Goal: Information Seeking & Learning: Learn about a topic

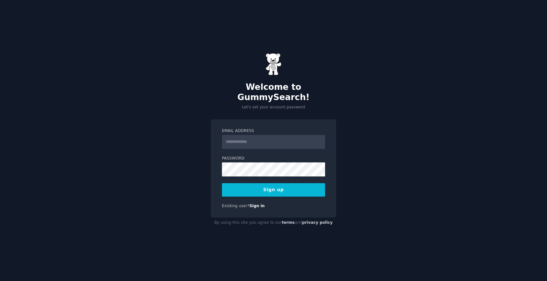
click at [243, 135] on input "Email Address" at bounding box center [273, 142] width 103 height 14
type input "**********"
click at [285, 185] on button "Sign up" at bounding box center [273, 189] width 103 height 13
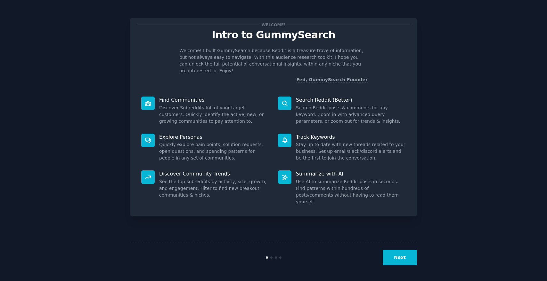
click at [396, 258] on button "Next" at bounding box center [400, 258] width 34 height 16
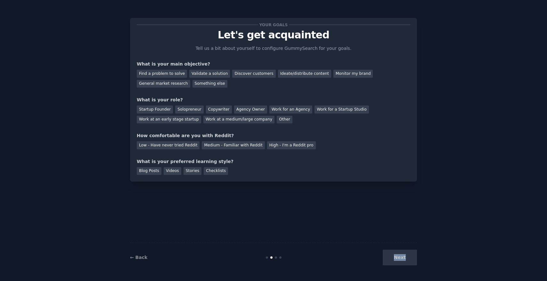
click at [396, 258] on div "Next" at bounding box center [369, 258] width 96 height 16
click at [392, 259] on div "Next" at bounding box center [369, 258] width 96 height 16
click at [180, 74] on div "Find a problem to solve" at bounding box center [162, 74] width 50 height 8
click at [189, 110] on div "Solopreneur" at bounding box center [189, 110] width 28 height 8
click at [184, 146] on div "Low - Have never tried Reddit" at bounding box center [168, 146] width 63 height 8
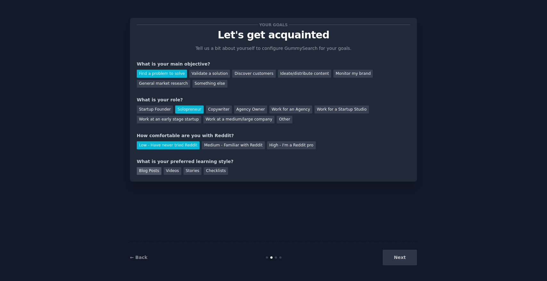
click at [150, 171] on div "Blog Posts" at bounding box center [149, 171] width 25 height 8
click at [165, 171] on div "Videos" at bounding box center [173, 171] width 18 height 8
click at [191, 173] on div "Stories" at bounding box center [192, 171] width 18 height 8
click at [149, 171] on div "Blog Posts" at bounding box center [149, 171] width 25 height 8
click at [399, 257] on button "Next" at bounding box center [400, 258] width 34 height 16
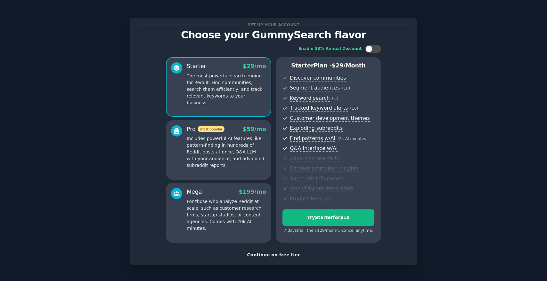
click at [283, 255] on div "Continue on free tier" at bounding box center [273, 255] width 273 height 7
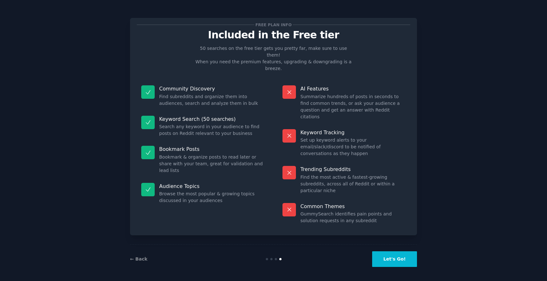
click at [394, 262] on button "Let's Go!" at bounding box center [394, 260] width 45 height 16
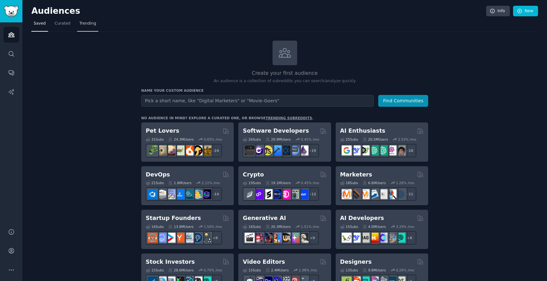
click at [88, 28] on link "Trending" at bounding box center [87, 25] width 21 height 13
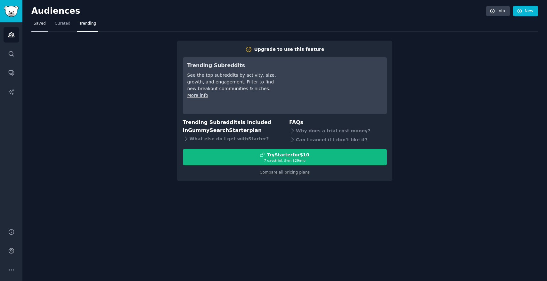
click at [37, 25] on span "Saved" at bounding box center [40, 24] width 12 height 6
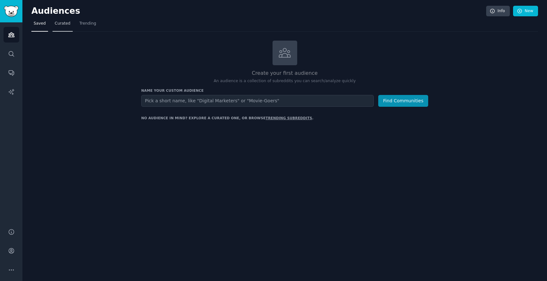
click at [55, 25] on span "Curated" at bounding box center [63, 24] width 16 height 6
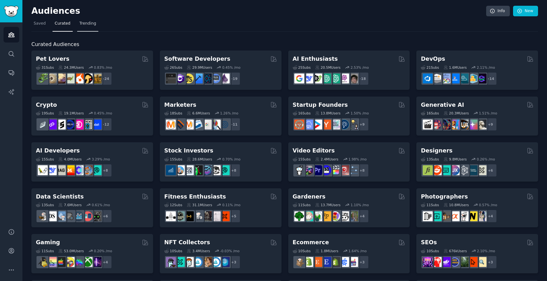
click at [92, 26] on span "Trending" at bounding box center [87, 24] width 17 height 6
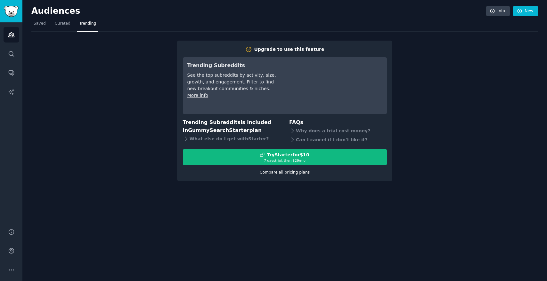
click at [272, 171] on link "Compare all pricing plans" at bounding box center [285, 172] width 50 height 4
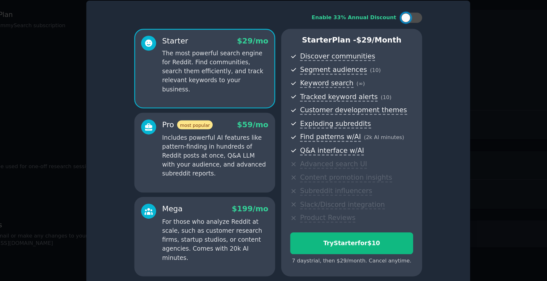
click at [260, 138] on p "Includes powerful AI features like pattern-finding in hundreds of Reddit posts …" at bounding box center [226, 149] width 79 height 34
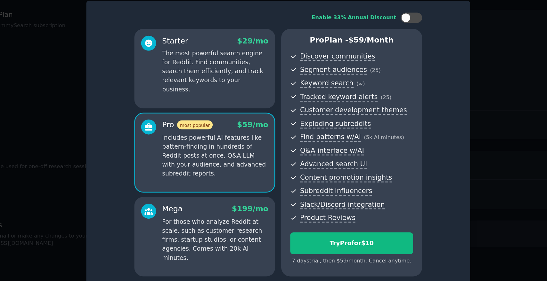
click at [258, 101] on div "Starter $ 29 /mo The most powerful search engine for Reddit. Find communities, …" at bounding box center [218, 84] width 105 height 60
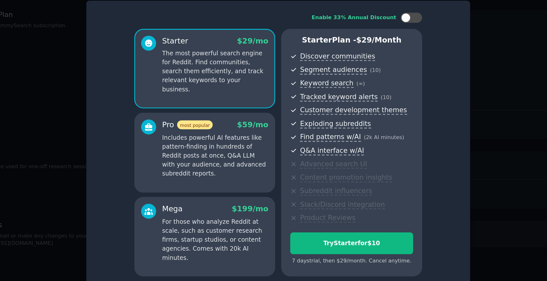
click at [257, 144] on p "Includes powerful AI features like pattern-finding in hundreds of Reddit posts …" at bounding box center [226, 149] width 79 height 34
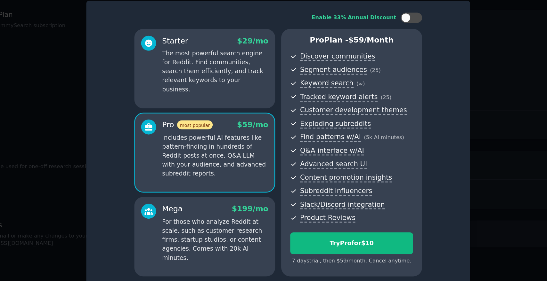
click at [256, 90] on p "The most powerful search engine for Reddit. Find communities, search them effic…" at bounding box center [226, 86] width 79 height 34
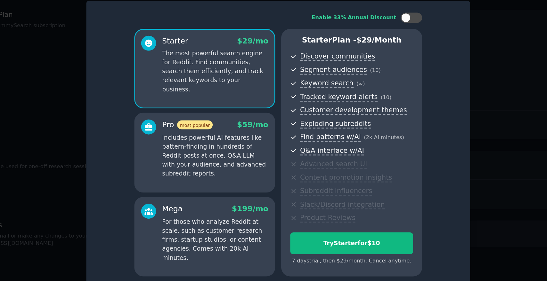
click at [256, 137] on p "Includes powerful AI features like pattern-finding in hundreds of Reddit posts …" at bounding box center [226, 149] width 79 height 34
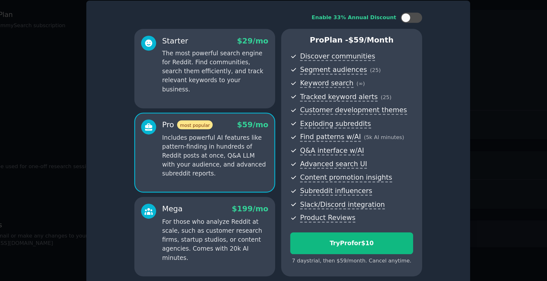
click at [256, 97] on div "Starter $ 29 /mo The most powerful search engine for Reddit. Find communities, …" at bounding box center [218, 84] width 105 height 60
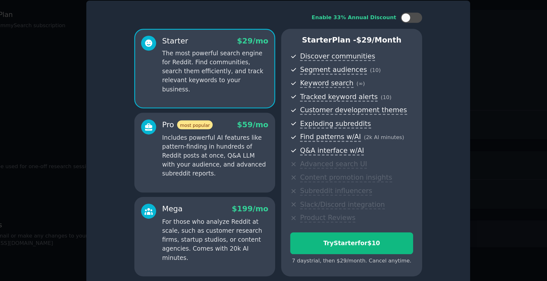
click at [250, 148] on p "Includes powerful AI features like pattern-finding in hundreds of Reddit posts …" at bounding box center [226, 149] width 79 height 34
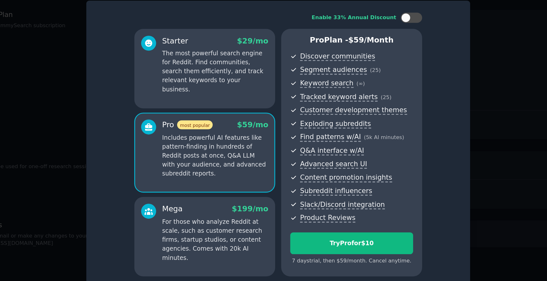
click at [251, 100] on div "Starter $ 29 /mo The most powerful search engine for Reddit. Find communities, …" at bounding box center [218, 84] width 105 height 60
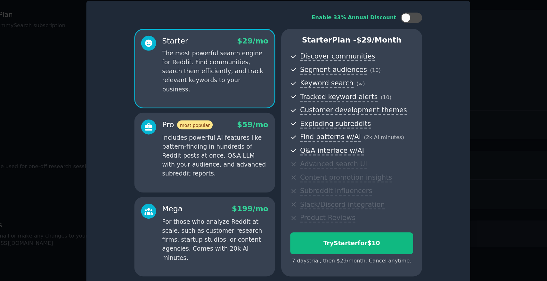
click at [252, 158] on p "Includes powerful AI features like pattern-finding in hundreds of Reddit posts …" at bounding box center [226, 149] width 79 height 34
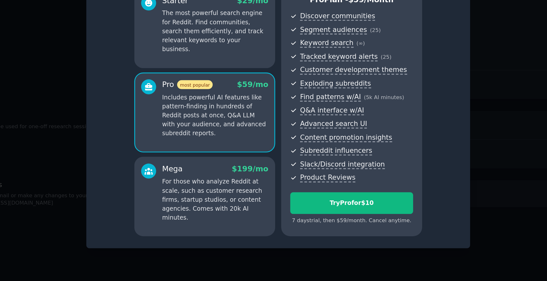
click at [240, 101] on div "Starter $ 29 /mo The most powerful search engine for Reddit. Find communities, …" at bounding box center [218, 84] width 105 height 60
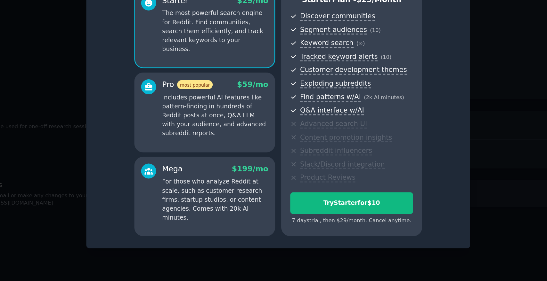
click at [231, 150] on p "Includes powerful AI features like pattern-finding in hundreds of Reddit posts …" at bounding box center [226, 149] width 79 height 34
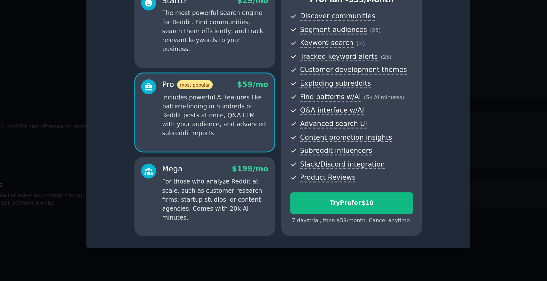
click at [240, 86] on p "The most powerful search engine for Reddit. Find communities, search them effic…" at bounding box center [226, 86] width 79 height 34
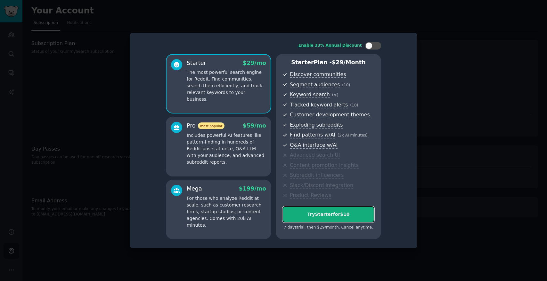
click at [334, 219] on button "Try Starter for $10" at bounding box center [328, 215] width 92 height 16
click at [443, 45] on div at bounding box center [273, 140] width 547 height 281
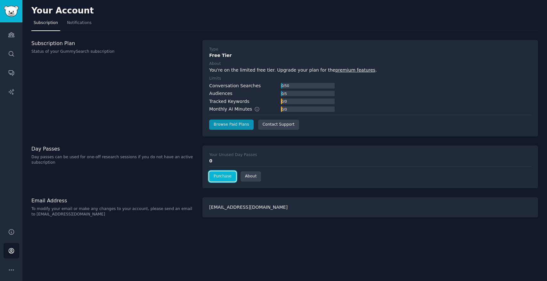
click at [224, 180] on link "Purchase" at bounding box center [222, 177] width 27 height 10
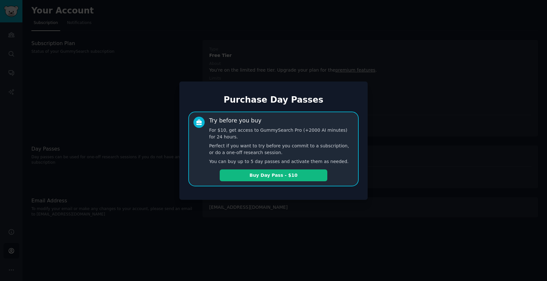
click at [221, 214] on div at bounding box center [273, 140] width 547 height 281
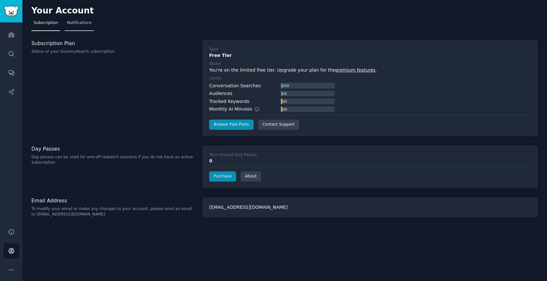
click at [72, 24] on span "Notifications" at bounding box center [79, 23] width 25 height 6
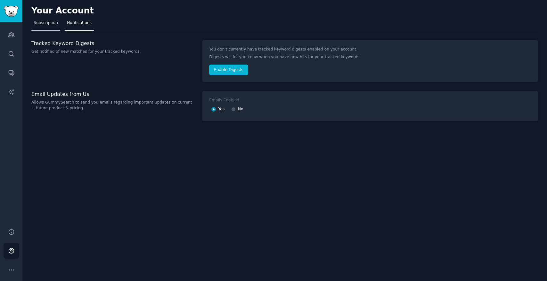
click at [45, 24] on span "Subscription" at bounding box center [46, 23] width 24 height 6
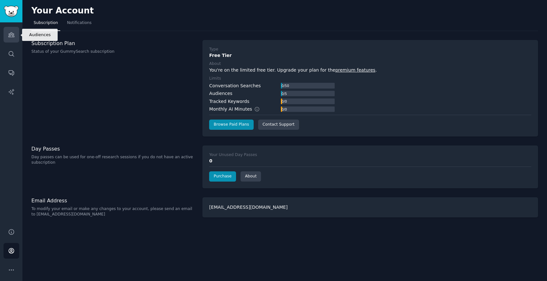
click at [15, 28] on link "Audiences" at bounding box center [12, 35] width 16 height 16
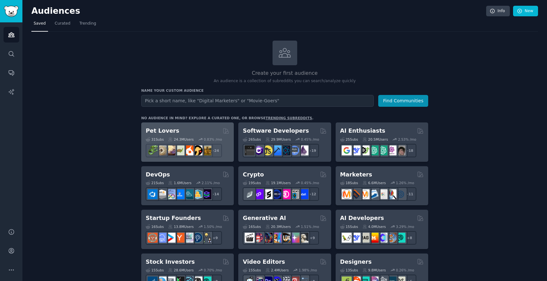
click at [189, 134] on div "Pet Lovers" at bounding box center [188, 131] width 84 height 8
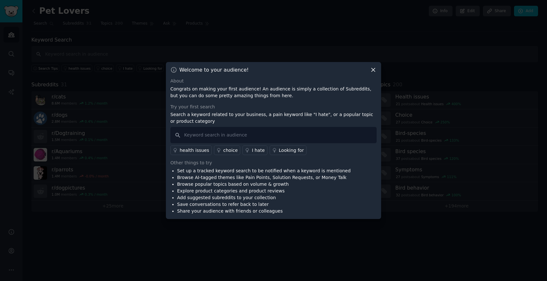
click at [259, 151] on div "I hate" at bounding box center [258, 150] width 13 height 7
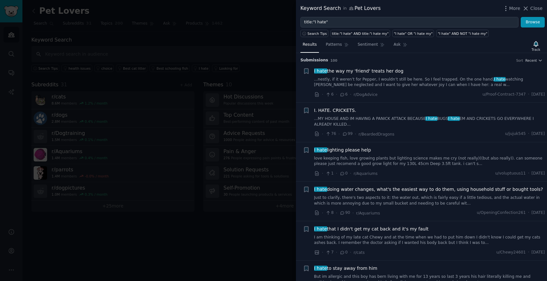
click at [277, 49] on div at bounding box center [273, 140] width 547 height 281
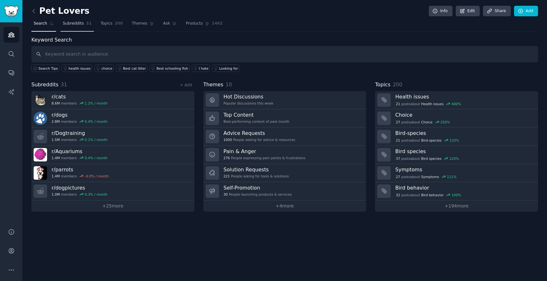
click at [76, 22] on span "Subreddits" at bounding box center [73, 24] width 21 height 6
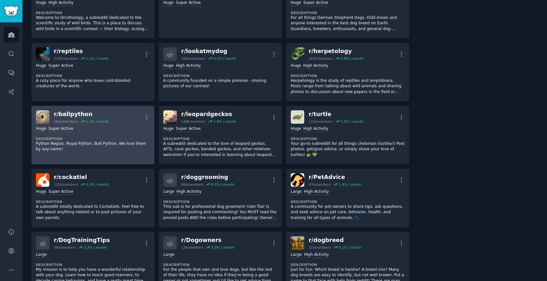
scroll to position [342, 0]
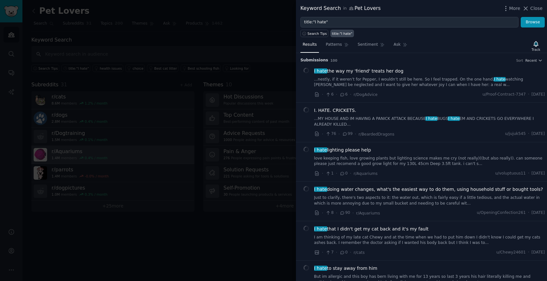
click at [113, 161] on div at bounding box center [273, 140] width 547 height 281
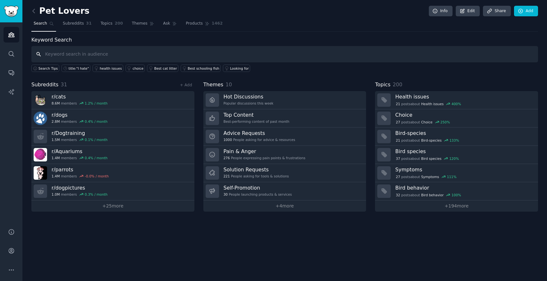
click at [85, 55] on input "text" at bounding box center [284, 54] width 507 height 16
type input "b"
click at [12, 34] on icon "Sidebar" at bounding box center [11, 35] width 6 height 4
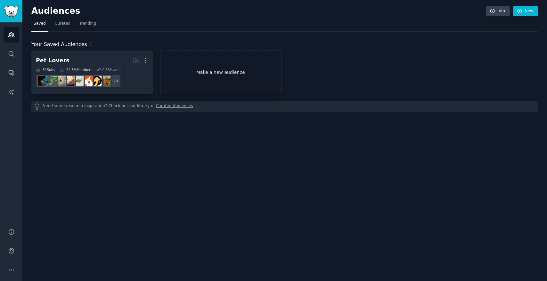
click at [196, 70] on link "Make a new audience" at bounding box center [221, 73] width 122 height 44
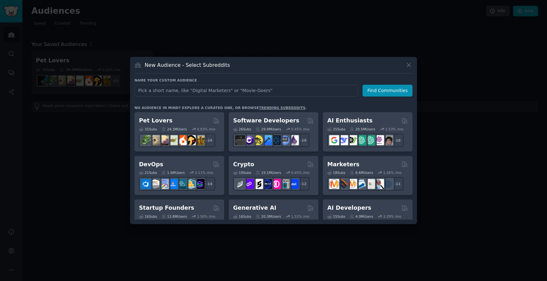
click at [189, 32] on div at bounding box center [273, 140] width 547 height 281
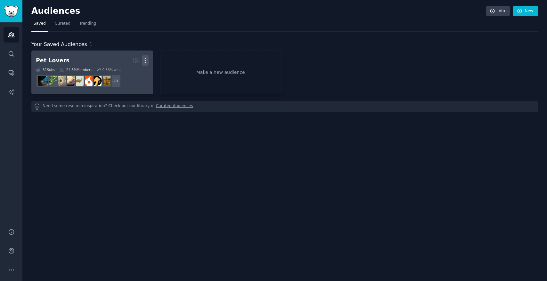
click at [144, 61] on icon "button" at bounding box center [145, 60] width 7 height 7
click at [133, 74] on p "Delete" at bounding box center [127, 74] width 15 height 7
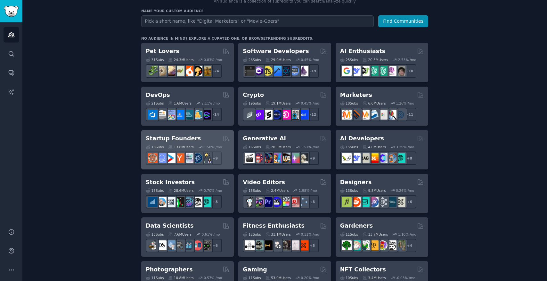
scroll to position [81, 0]
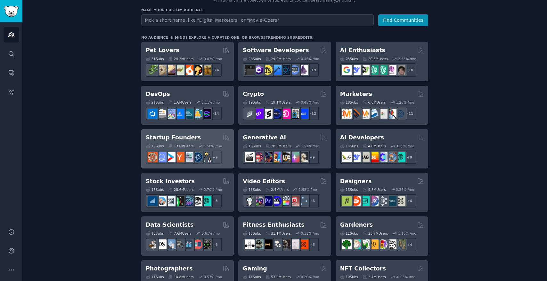
click at [204, 132] on div "Startup Founders Curated by GummySearch 16 Sub s 13.8M Users 1.50 % /mo r/indie…" at bounding box center [187, 148] width 93 height 39
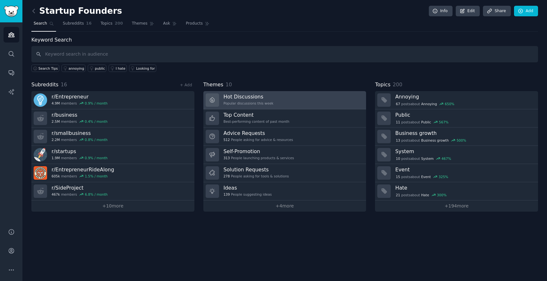
click at [298, 100] on link "Hot Discussions Popular discussions this week" at bounding box center [284, 100] width 163 height 18
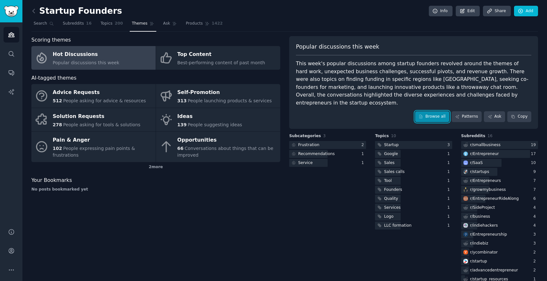
click at [431, 111] on link "Browse all" at bounding box center [432, 116] width 34 height 11
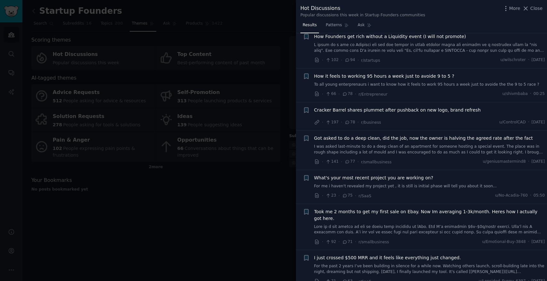
scroll to position [177, 0]
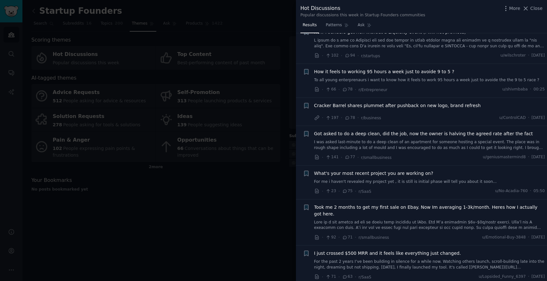
click at [274, 200] on div at bounding box center [273, 140] width 547 height 281
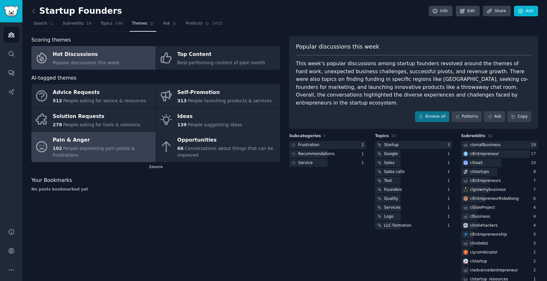
click at [113, 151] on span "People expressing pain points & frustrations" at bounding box center [94, 152] width 82 height 12
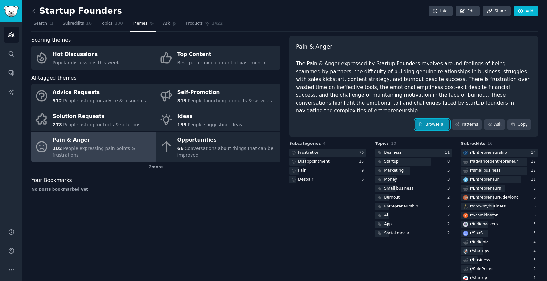
click at [440, 119] on link "Browse all" at bounding box center [432, 124] width 34 height 11
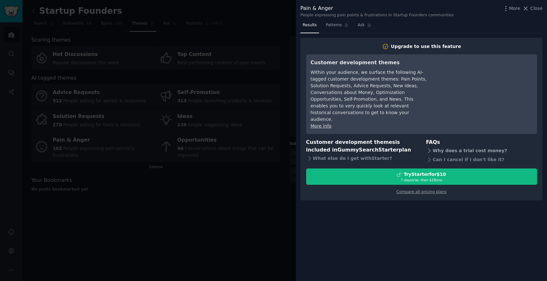
click at [448, 146] on div "Why does a trial cost money?" at bounding box center [481, 150] width 111 height 9
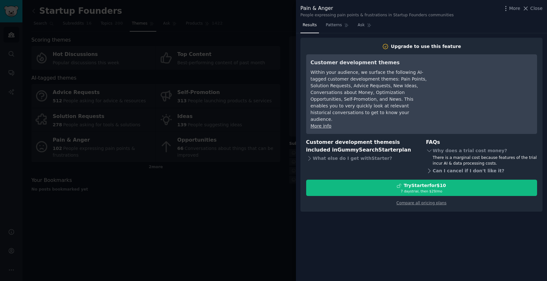
click at [445, 166] on div "Can I cancel if I don't like it?" at bounding box center [481, 170] width 111 height 9
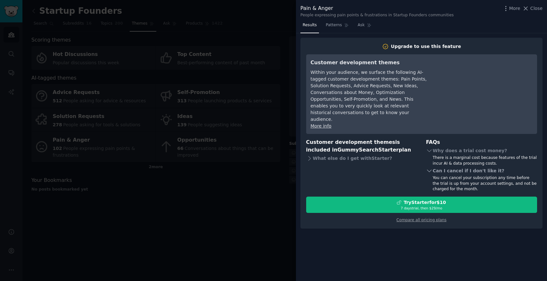
click at [453, 166] on div "Can I cancel if I don't like it?" at bounding box center [481, 170] width 111 height 9
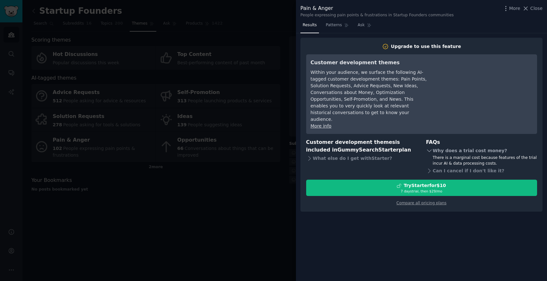
click at [454, 146] on div "Why does a trial cost money?" at bounding box center [481, 150] width 111 height 9
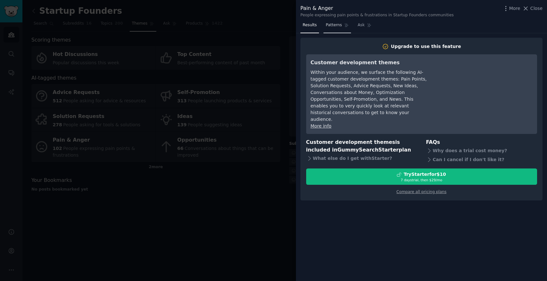
click at [326, 23] on span "Patterns" at bounding box center [334, 25] width 16 height 6
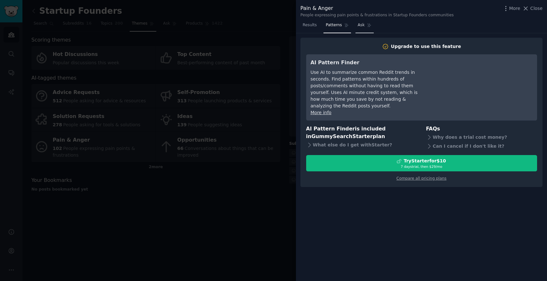
click at [361, 23] on span "Ask" at bounding box center [361, 25] width 7 height 6
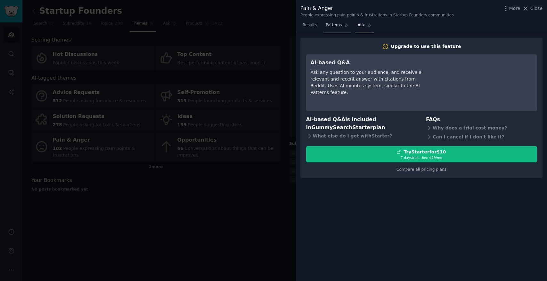
click at [341, 24] on link "Patterns" at bounding box center [336, 26] width 27 height 13
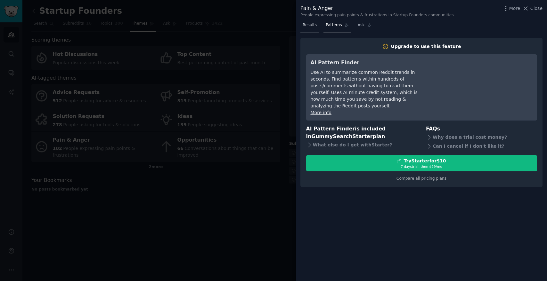
click at [318, 26] on link "Results" at bounding box center [309, 26] width 19 height 13
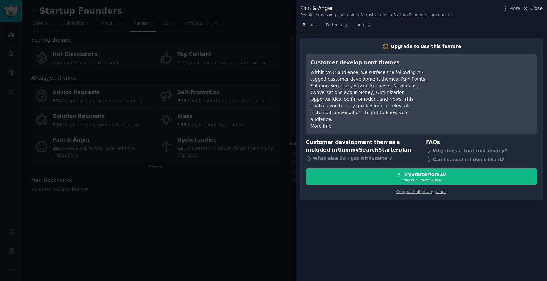
click at [539, 5] on span "Close" at bounding box center [536, 8] width 12 height 7
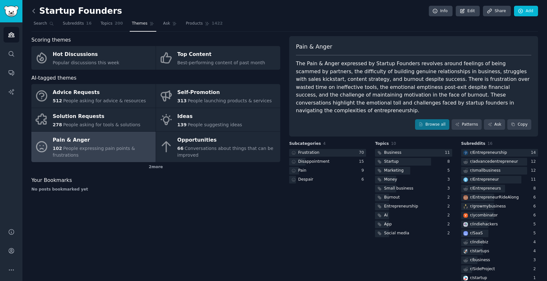
click at [34, 10] on icon at bounding box center [33, 11] width 7 height 7
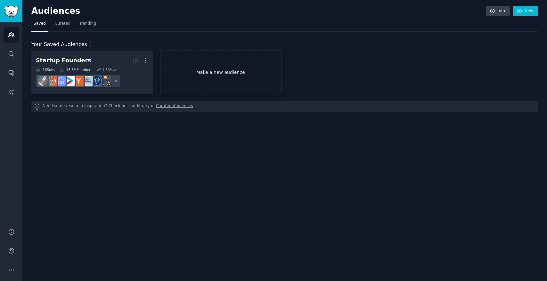
click at [231, 67] on link "Make a new audience" at bounding box center [221, 73] width 122 height 44
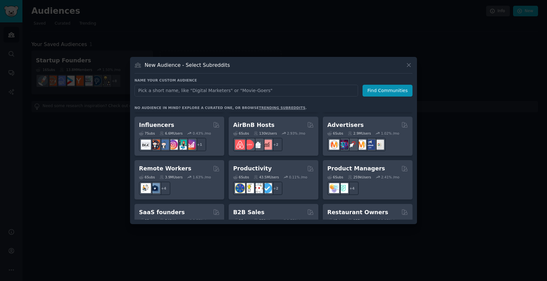
scroll to position [433, 0]
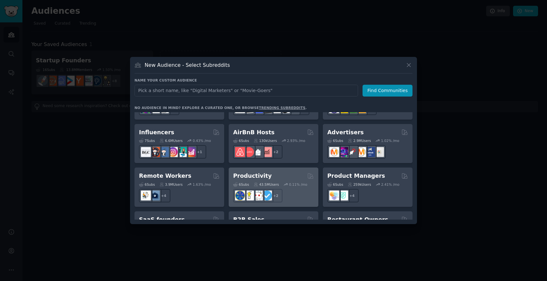
click at [285, 172] on div "Productivity Curated by GummySearch" at bounding box center [273, 176] width 81 height 8
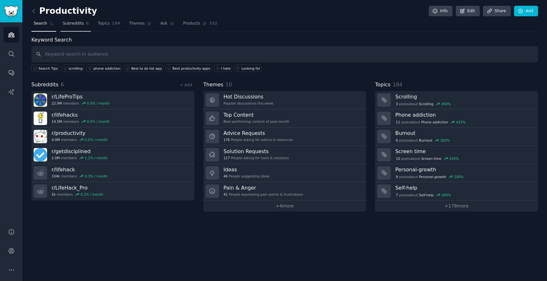
click at [84, 25] on link "Subreddits 6" at bounding box center [76, 25] width 30 height 13
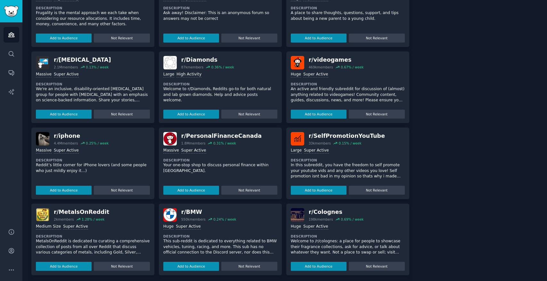
scroll to position [201, 0]
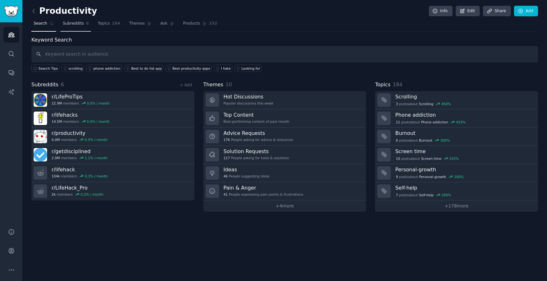
click at [79, 25] on span "Subreddits" at bounding box center [73, 24] width 21 height 6
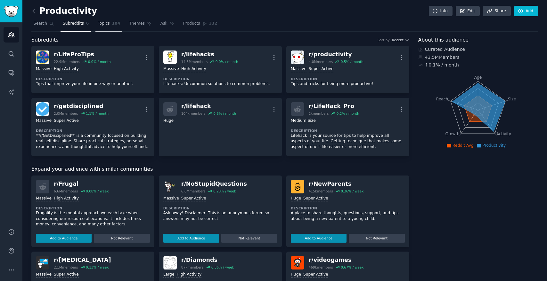
click at [112, 24] on span "184" at bounding box center [116, 24] width 8 height 6
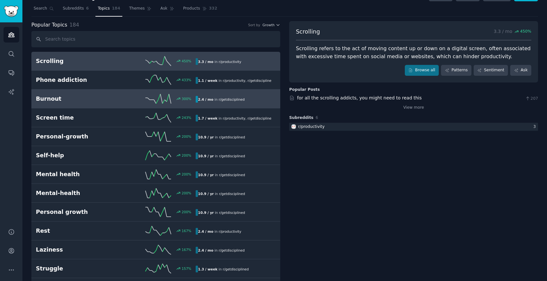
scroll to position [14, 0]
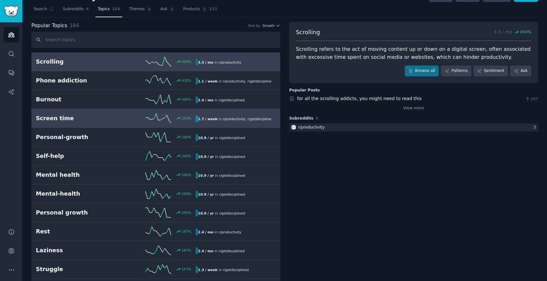
click at [75, 126] on link "Screen time 243 % 1.7 / week in r/ productivity , r/ getdisciplined" at bounding box center [155, 118] width 249 height 19
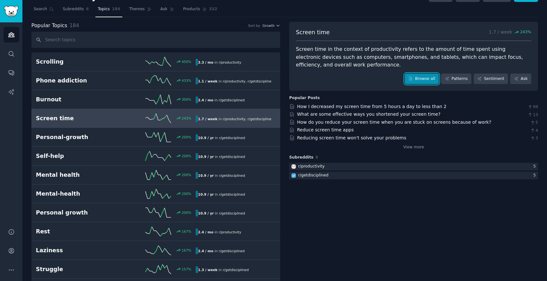
click at [410, 74] on link "Browse all" at bounding box center [422, 79] width 34 height 11
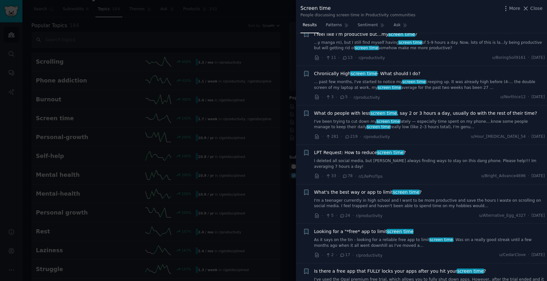
scroll to position [476, 0]
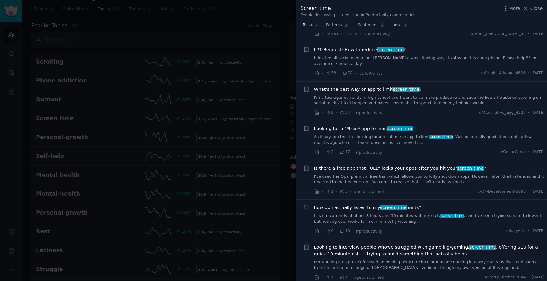
click at [286, 145] on div at bounding box center [273, 140] width 547 height 281
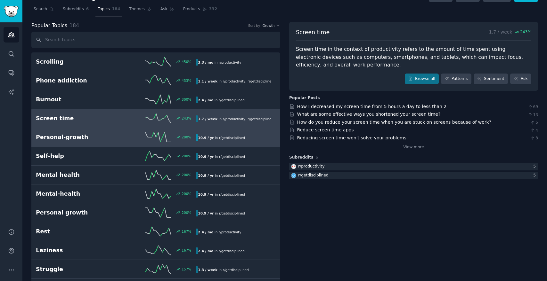
click at [124, 139] on div "200 %" at bounding box center [156, 138] width 80 height 10
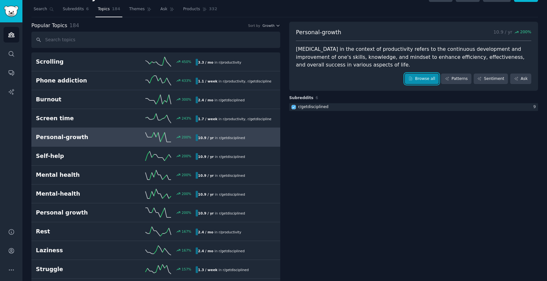
click at [416, 83] on link "Browse all" at bounding box center [422, 79] width 34 height 11
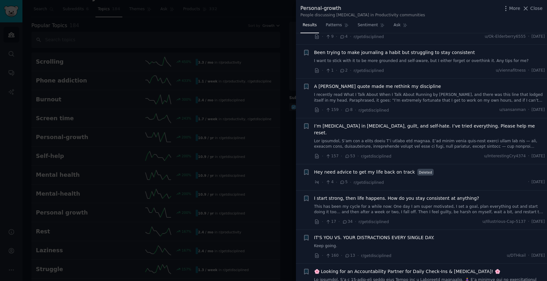
scroll to position [150, 0]
click at [139, 78] on div at bounding box center [273, 140] width 547 height 281
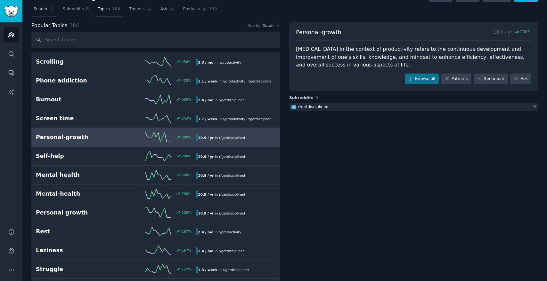
click at [45, 10] on span "Search" at bounding box center [40, 9] width 13 height 6
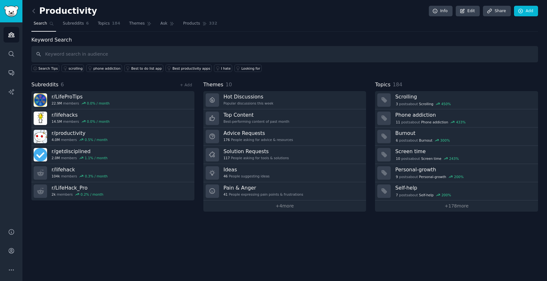
click at [128, 53] on input "text" at bounding box center [284, 54] width 507 height 16
type input "relationship"
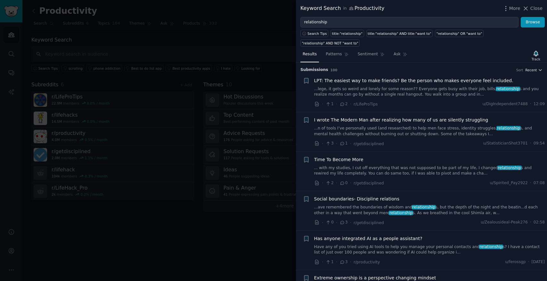
click at [535, 68] on button "Recent" at bounding box center [533, 70] width 17 height 4
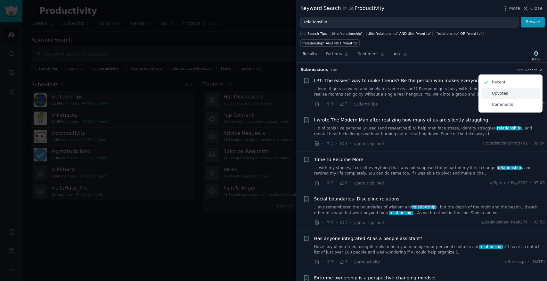
click at [527, 88] on div "Upvotes" at bounding box center [511, 93] width 60 height 11
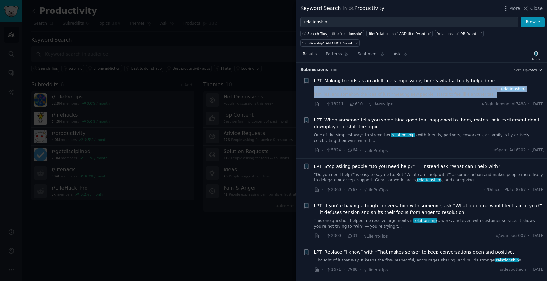
click at [431, 133] on link "One of the simplest ways to strengthen relationship s with friends, partners, c…" at bounding box center [429, 138] width 231 height 11
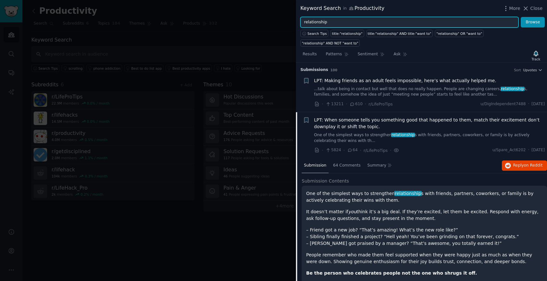
click at [363, 23] on input "relationship" at bounding box center [409, 22] width 218 height 11
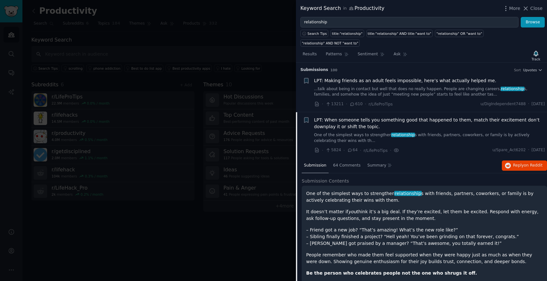
click at [131, 216] on div at bounding box center [273, 140] width 547 height 281
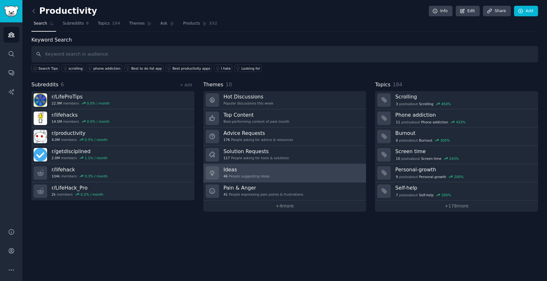
click at [277, 179] on link "Ideas 46 People suggesting ideas" at bounding box center [284, 173] width 163 height 18
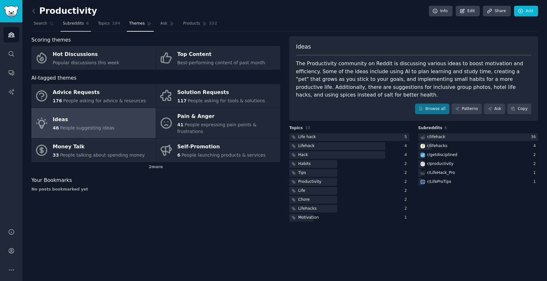
click at [82, 28] on link "Subreddits 6" at bounding box center [76, 25] width 30 height 13
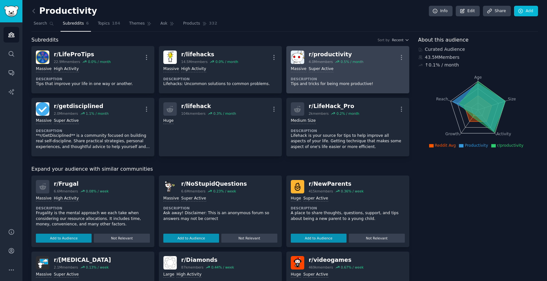
click at [376, 77] on dt "Description" at bounding box center [348, 79] width 114 height 4
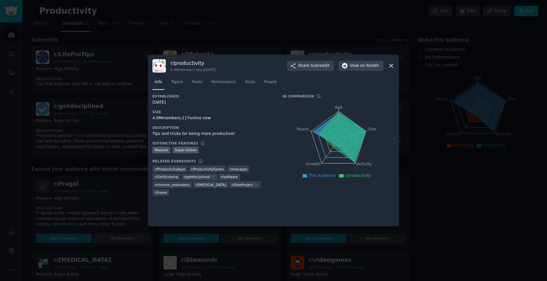
click at [429, 101] on div at bounding box center [273, 140] width 547 height 281
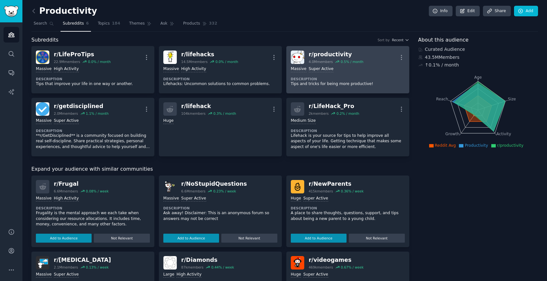
click at [378, 77] on dt "Description" at bounding box center [348, 79] width 114 height 4
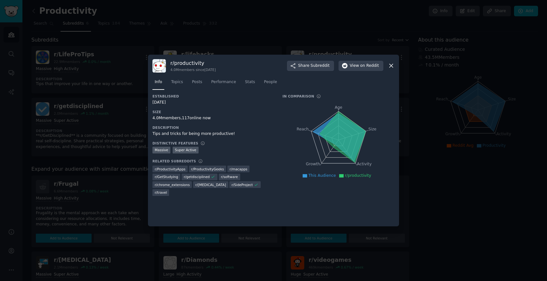
click at [391, 66] on icon at bounding box center [391, 66] width 4 height 4
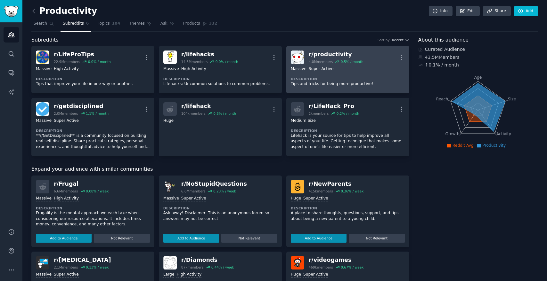
click at [329, 52] on div "r/ productivity" at bounding box center [336, 55] width 55 height 8
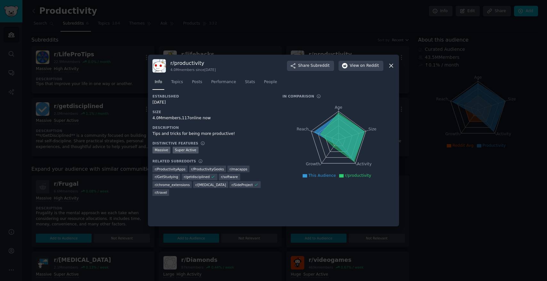
click at [335, 41] on div at bounding box center [273, 140] width 547 height 281
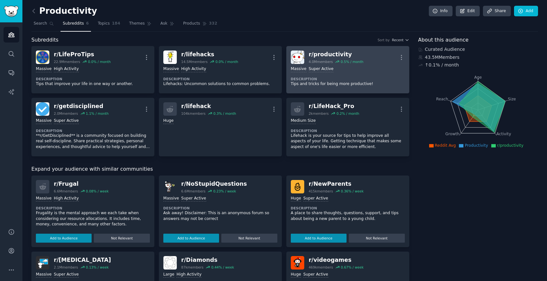
click at [310, 86] on p "Tips and tricks for being more productive!" at bounding box center [348, 84] width 114 height 6
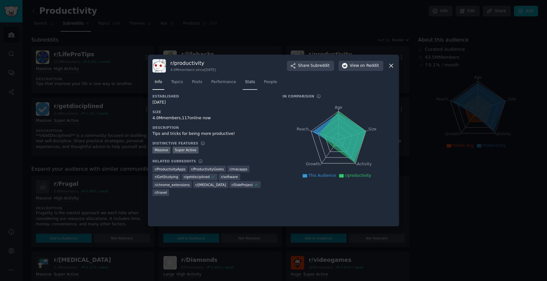
click at [254, 82] on span "Stats" at bounding box center [250, 82] width 10 height 6
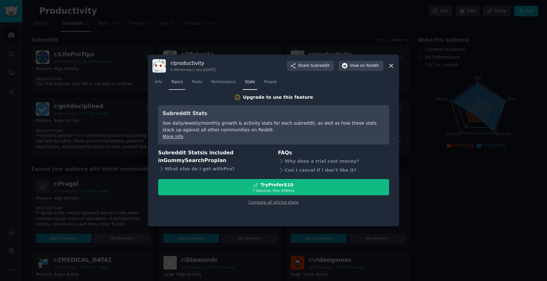
click at [173, 78] on link "Topics" at bounding box center [177, 83] width 16 height 13
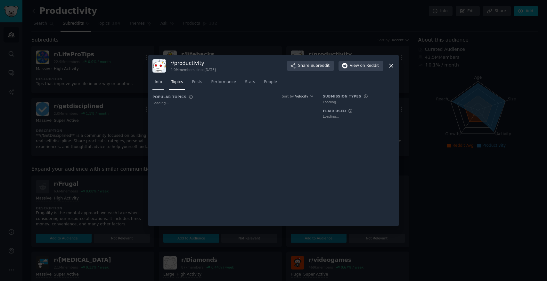
click at [160, 78] on link "Info" at bounding box center [158, 83] width 12 height 13
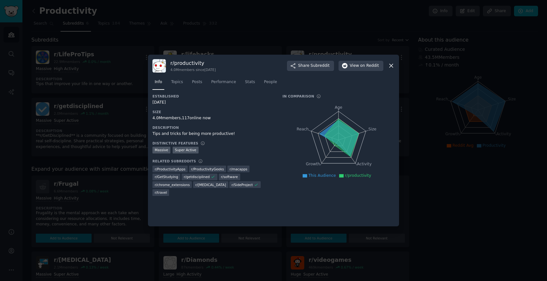
click at [388, 65] on icon at bounding box center [391, 65] width 7 height 7
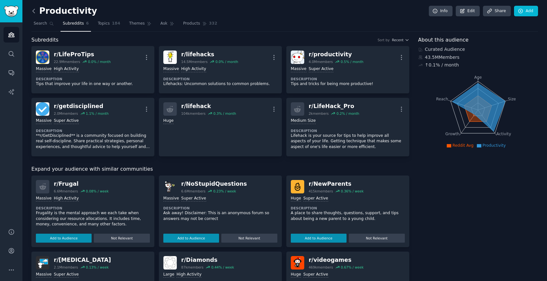
click at [35, 9] on icon at bounding box center [33, 11] width 7 height 7
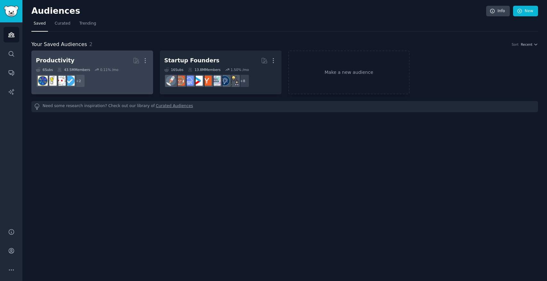
click at [122, 70] on div "6 Sub s 43.5M Members 0.11 % /mo" at bounding box center [92, 70] width 113 height 4
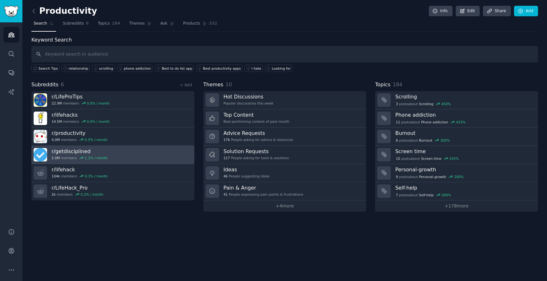
click at [120, 152] on link "r/ getdisciplined 2.0M members 1.1 % / month" at bounding box center [112, 155] width 163 height 18
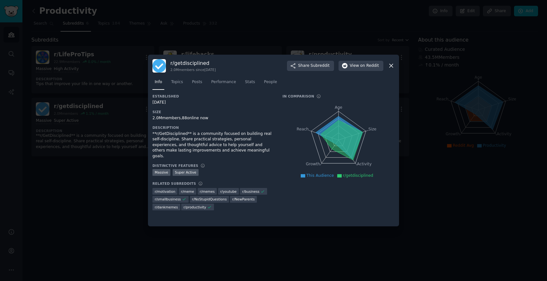
click at [424, 10] on div at bounding box center [273, 140] width 547 height 281
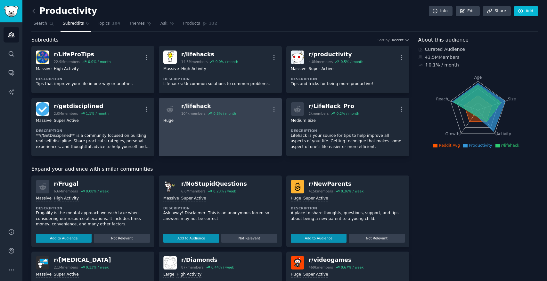
scroll to position [81, 0]
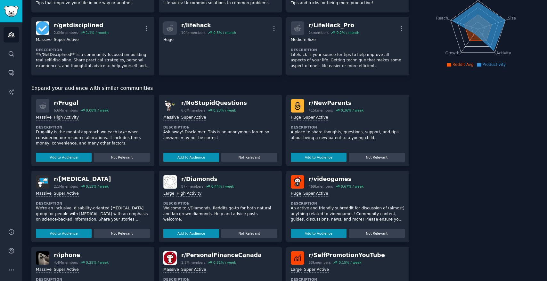
click at [141, 130] on p "Frugality is the mental approach we each take when considering our resource all…" at bounding box center [93, 138] width 114 height 17
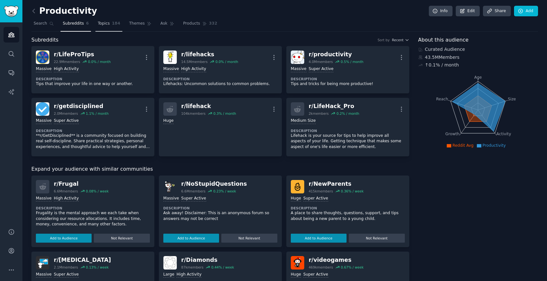
click at [110, 29] on link "Topics 184" at bounding box center [108, 25] width 27 height 13
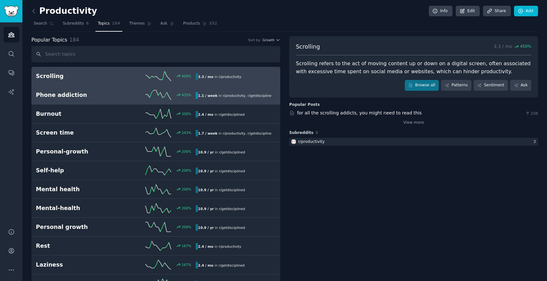
click at [103, 94] on h2 "Phone addiction" at bounding box center [76, 95] width 80 height 8
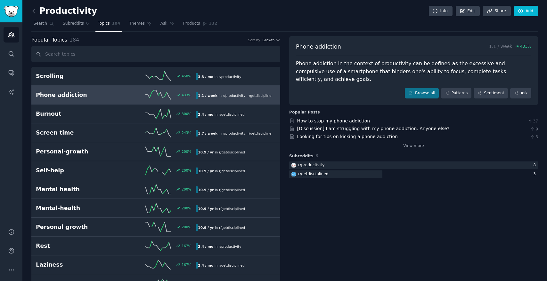
click at [255, 20] on nav "Search Subreddits 6 Topics 184 Themes Ask Products 332" at bounding box center [284, 25] width 507 height 13
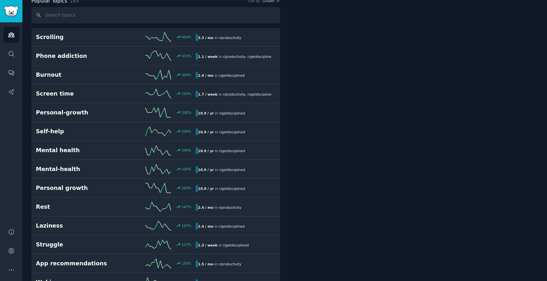
scroll to position [38, 0]
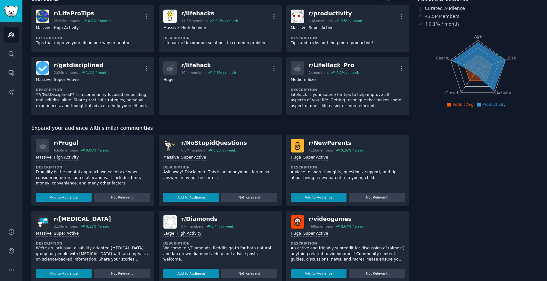
scroll to position [41, 0]
click at [220, 143] on div "r/ NoStupidQuestions" at bounding box center [214, 143] width 66 height 8
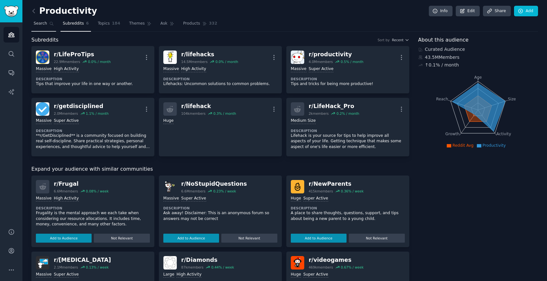
click at [41, 22] on span "Search" at bounding box center [40, 24] width 13 height 6
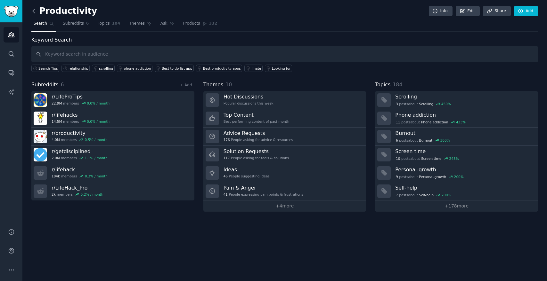
click at [36, 12] on icon at bounding box center [33, 11] width 7 height 7
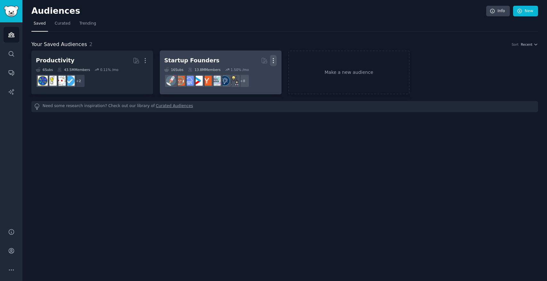
click at [275, 59] on icon "button" at bounding box center [273, 60] width 7 height 7
click at [259, 74] on p "Delete" at bounding box center [255, 74] width 15 height 7
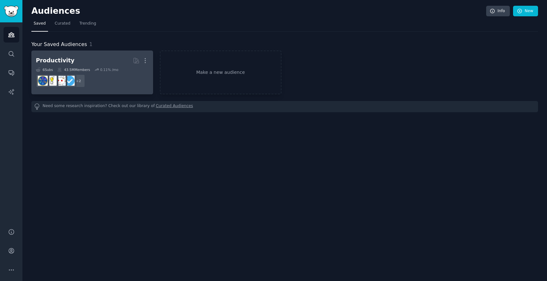
click at [131, 77] on dd "+ 2" at bounding box center [92, 81] width 113 height 18
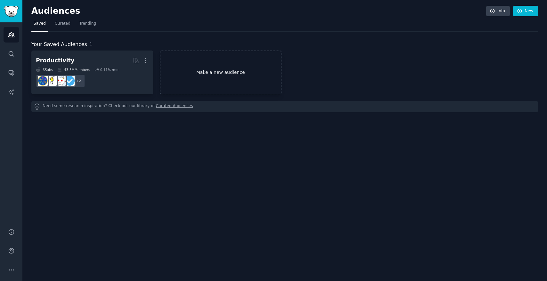
click at [250, 81] on link "Make a new audience" at bounding box center [221, 73] width 122 height 44
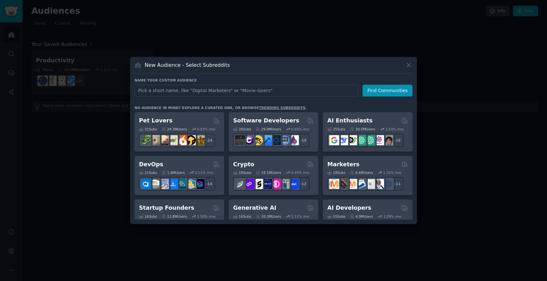
click at [248, 94] on input "text" at bounding box center [245, 91] width 223 height 12
type input "relationship"
click button "Find Communities" at bounding box center [387, 91] width 50 height 12
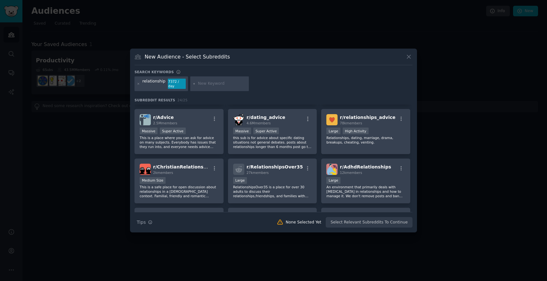
scroll to position [141, 0]
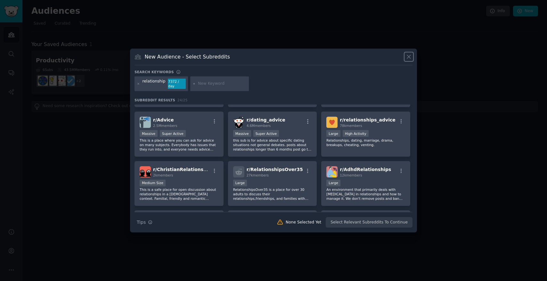
click at [409, 59] on icon at bounding box center [409, 57] width 4 height 4
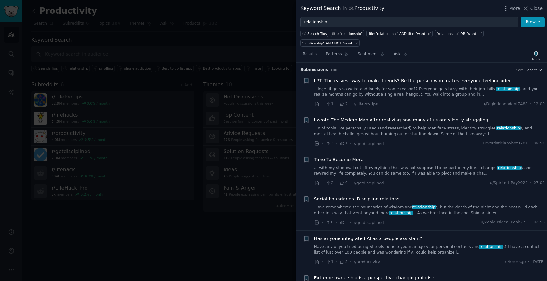
click at [414, 86] on link "...lege, it gets so weird and lonely for some reason?? Everyone gets busy with …" at bounding box center [429, 91] width 231 height 11
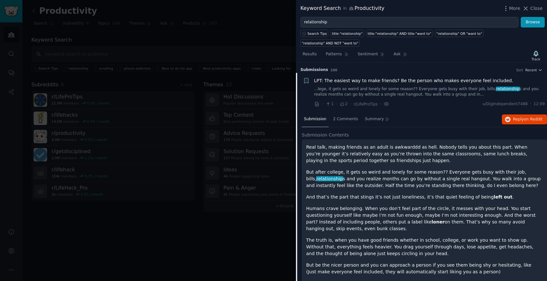
click at [384, 177] on p "But after college, it gets so weird and lonely for some reason?? Everyone gets …" at bounding box center [424, 179] width 236 height 20
